Goal: Information Seeking & Learning: Understand process/instructions

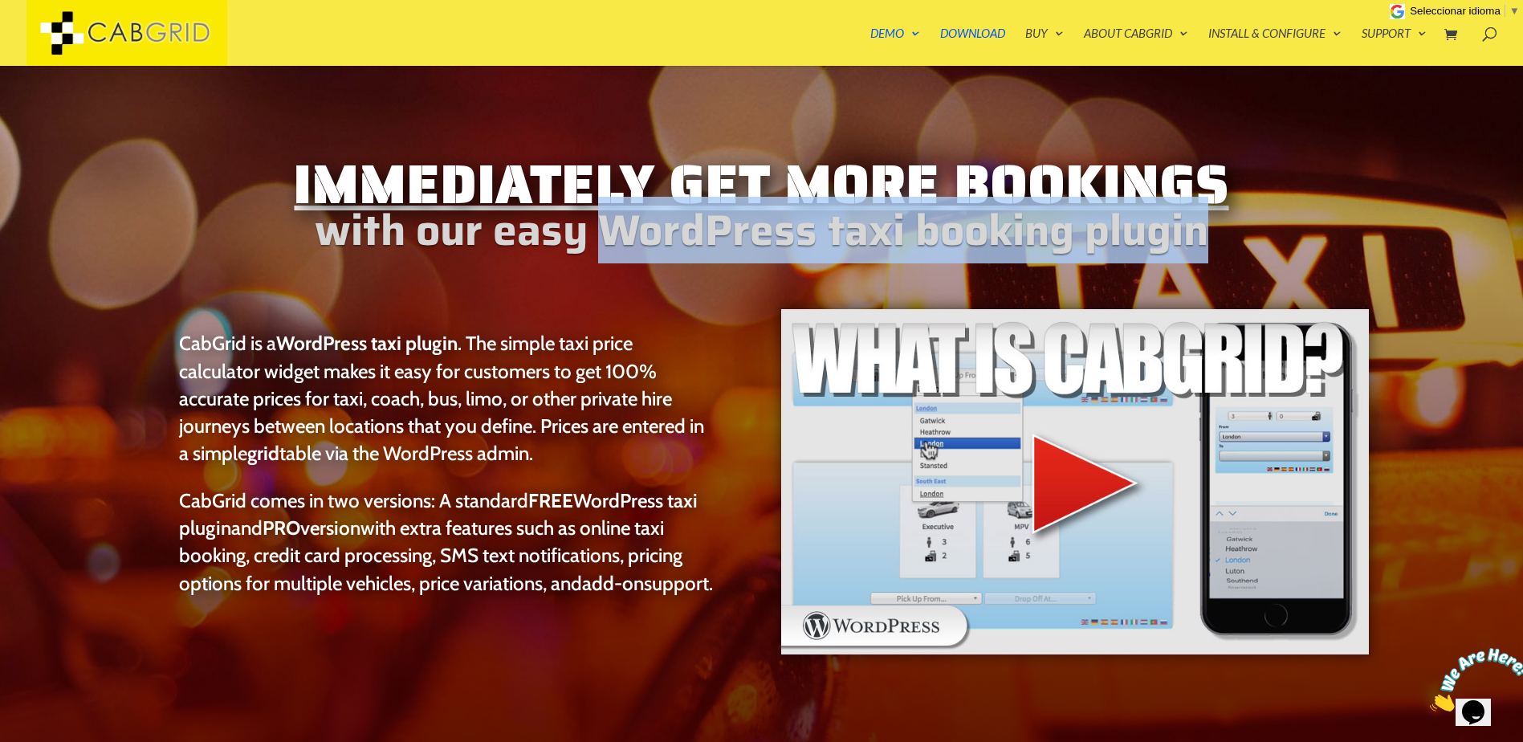
drag, startPoint x: 607, startPoint y: 230, endPoint x: 1218, endPoint y: 243, distance: 611.3
click at [1218, 243] on h2 "with our easy WordPress taxi booking plugin" at bounding box center [762, 234] width 1219 height 25
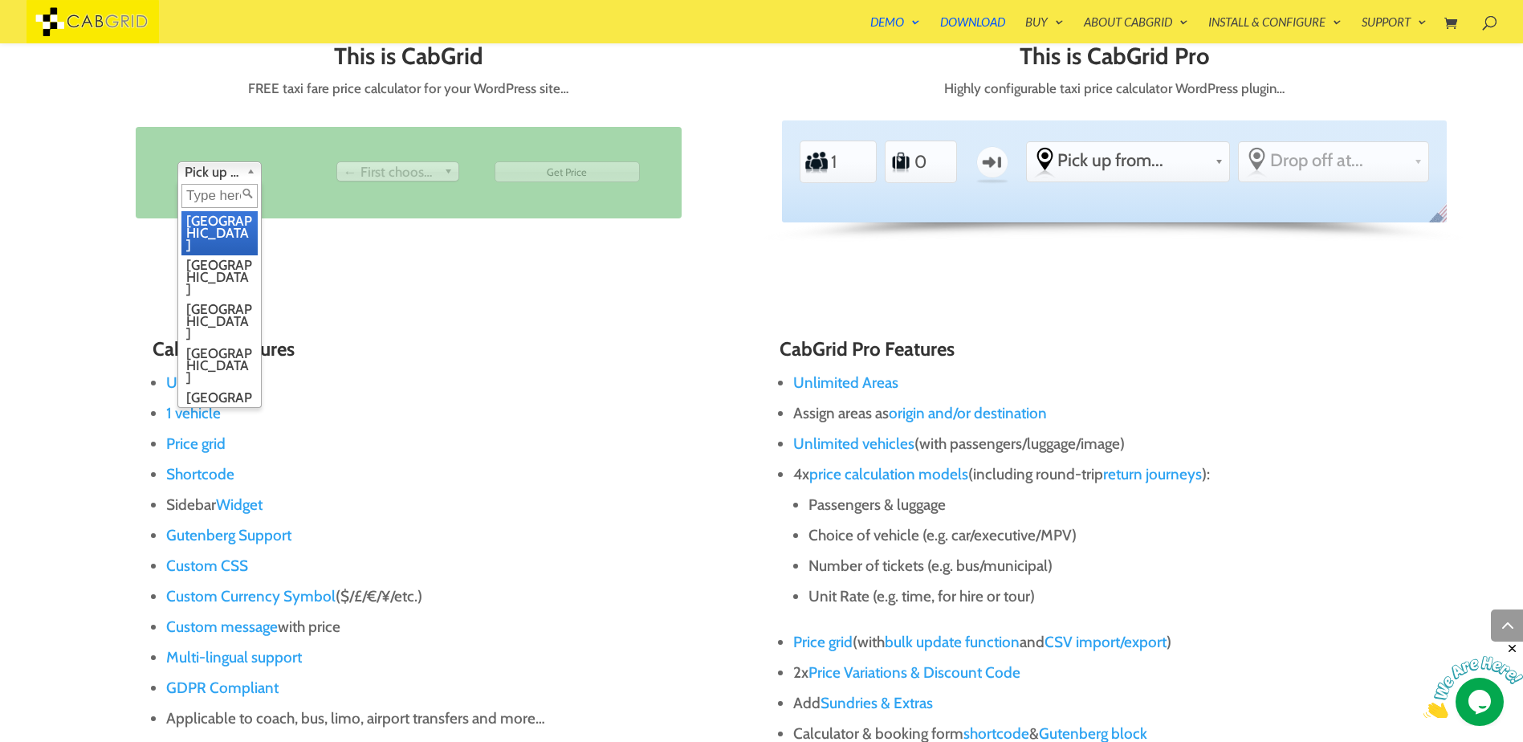
click at [238, 169] on span "Pick up from" at bounding box center [212, 171] width 55 height 19
click at [438, 226] on div "This is CabGrid FREE taxi fare price calculator for your WordPress site… From P…" at bounding box center [408, 150] width 665 height 215
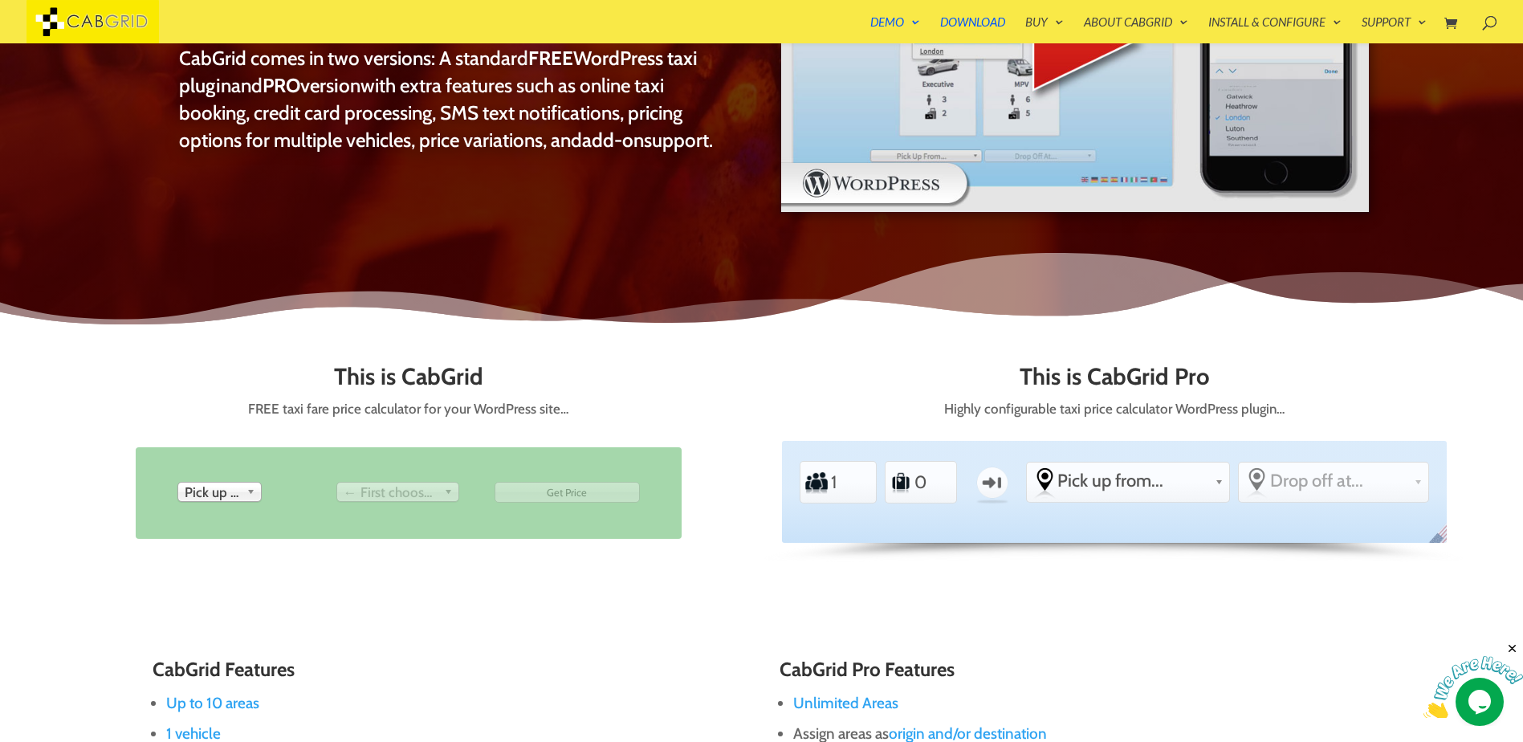
scroll to position [578, 0]
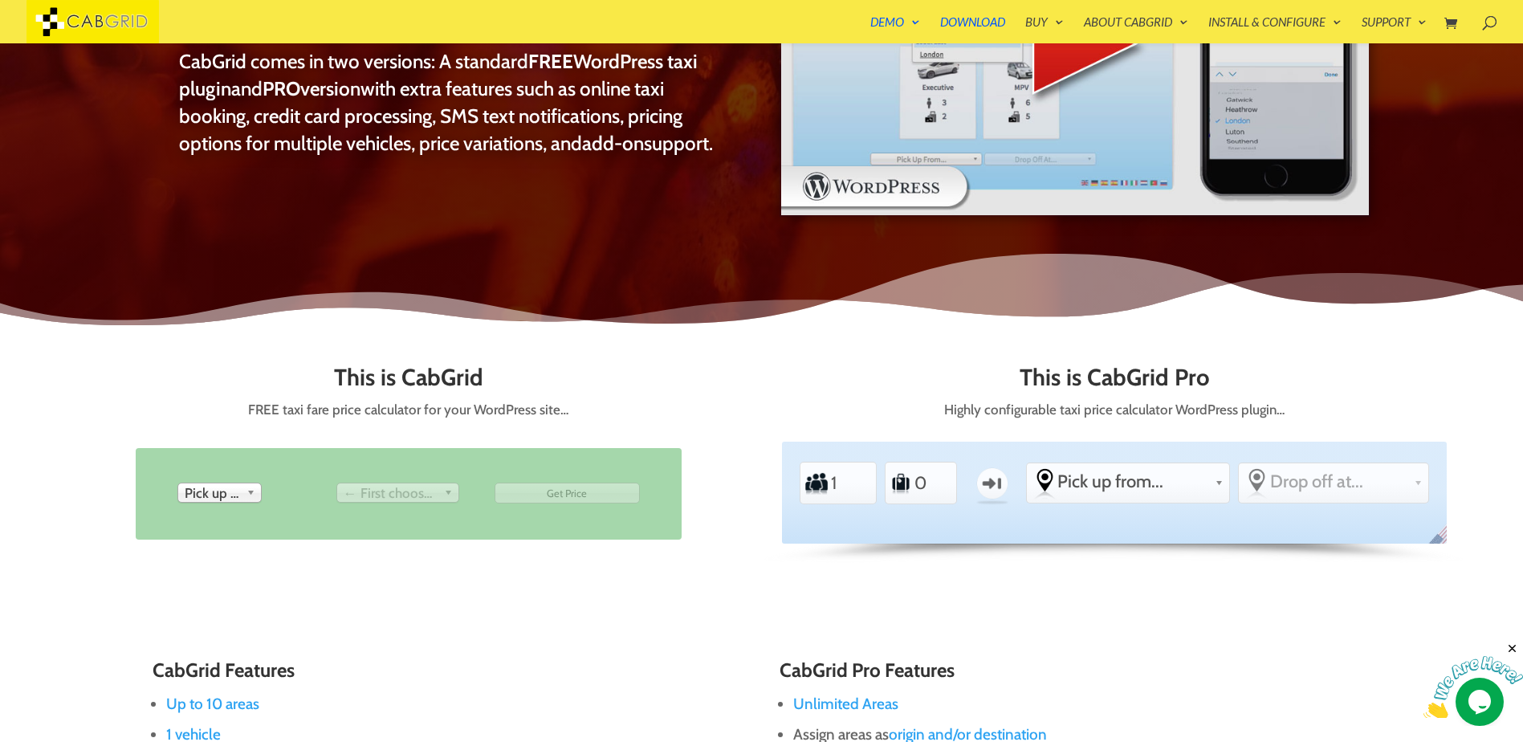
click at [210, 498] on span "Pick up from" at bounding box center [212, 492] width 55 height 19
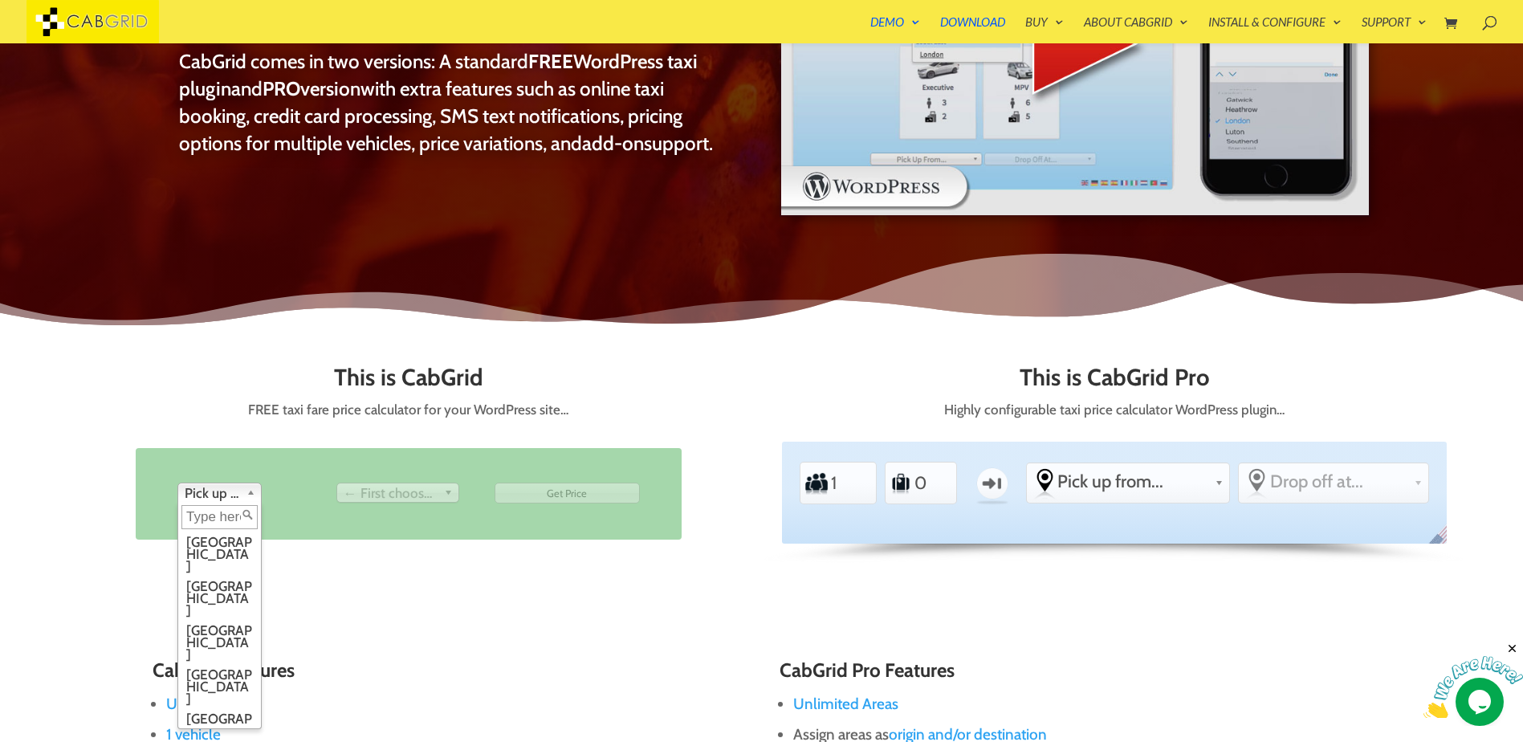
click at [517, 542] on div "This is CabGrid FREE taxi fare price calculator for your WordPress site… From P…" at bounding box center [408, 472] width 665 height 215
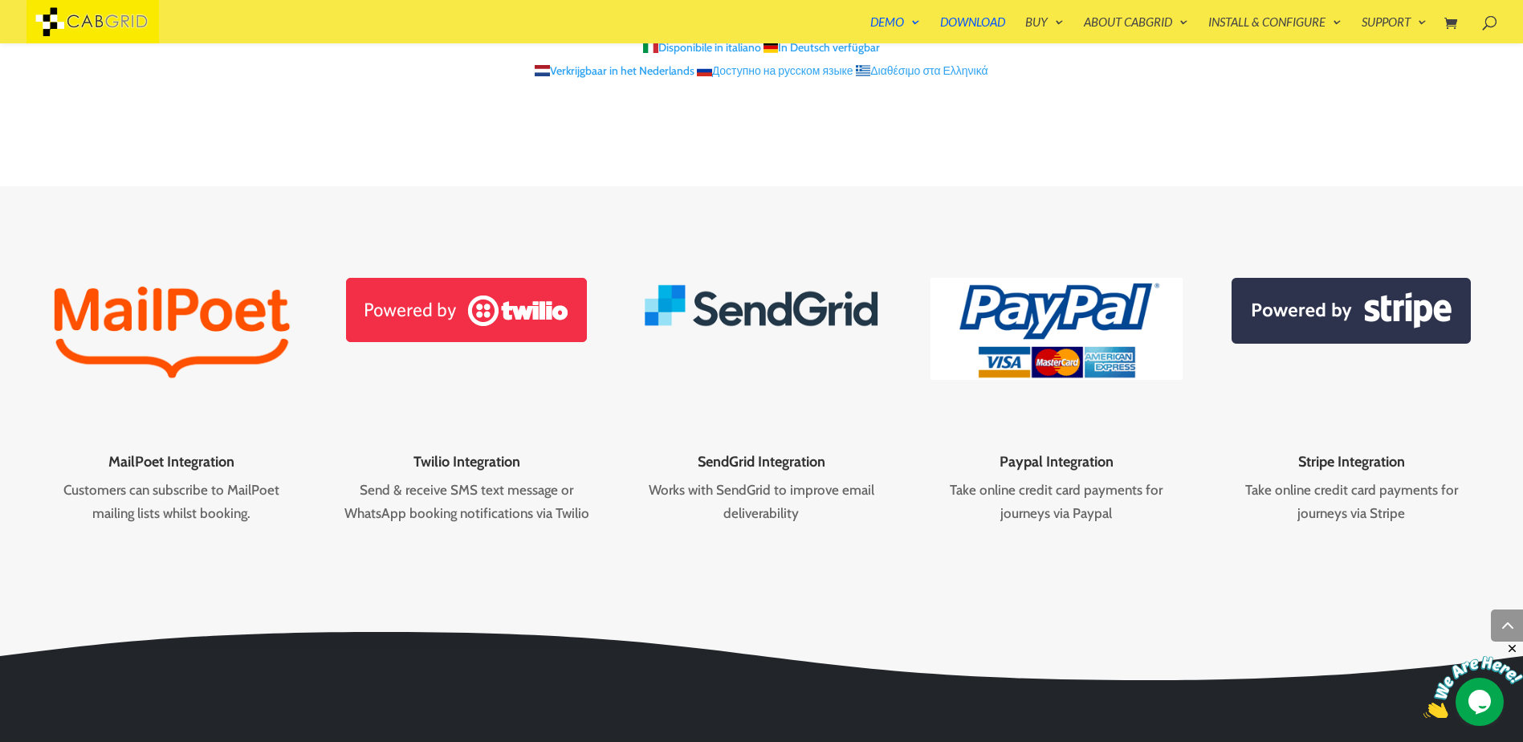
scroll to position [2301, 0]
